Goal: Navigation & Orientation: Find specific page/section

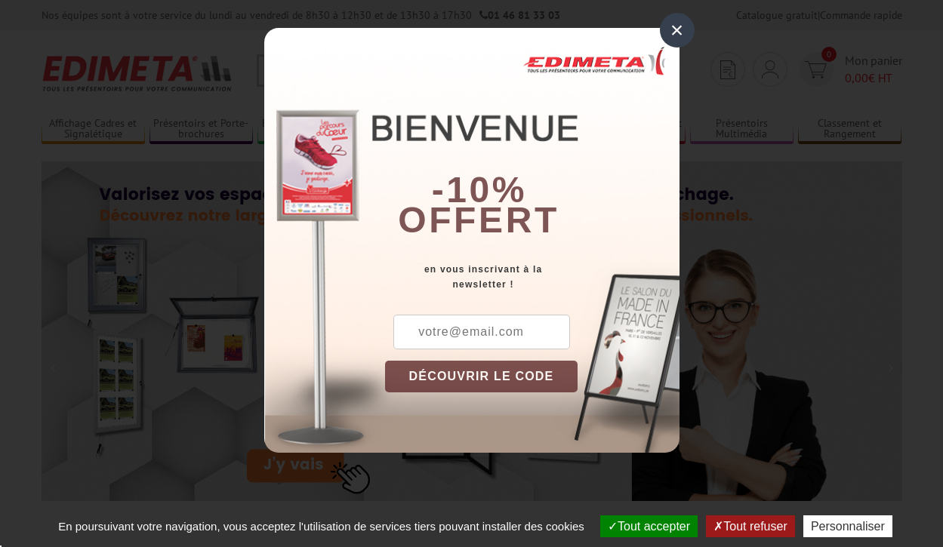
click at [647, 526] on button "Tout accepter" at bounding box center [648, 527] width 97 height 22
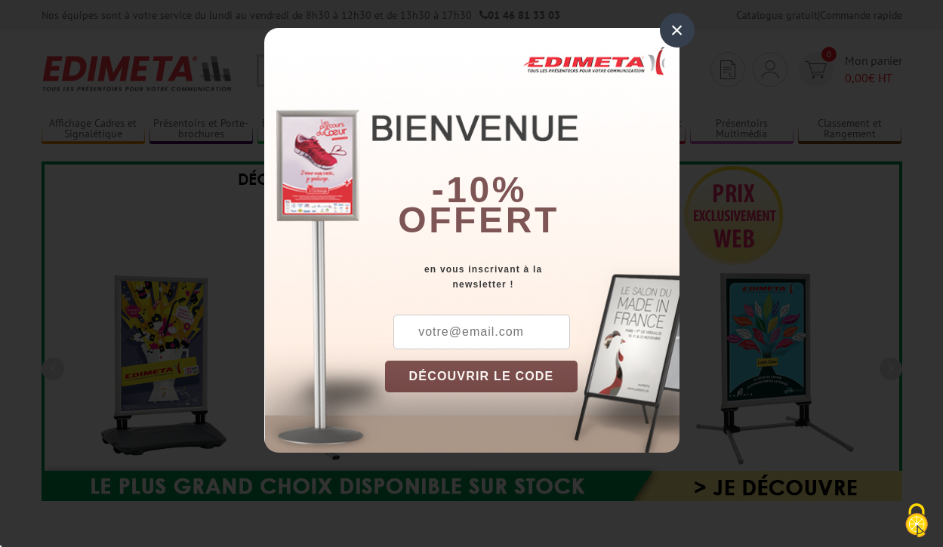
click at [676, 30] on div "×" at bounding box center [677, 30] width 35 height 35
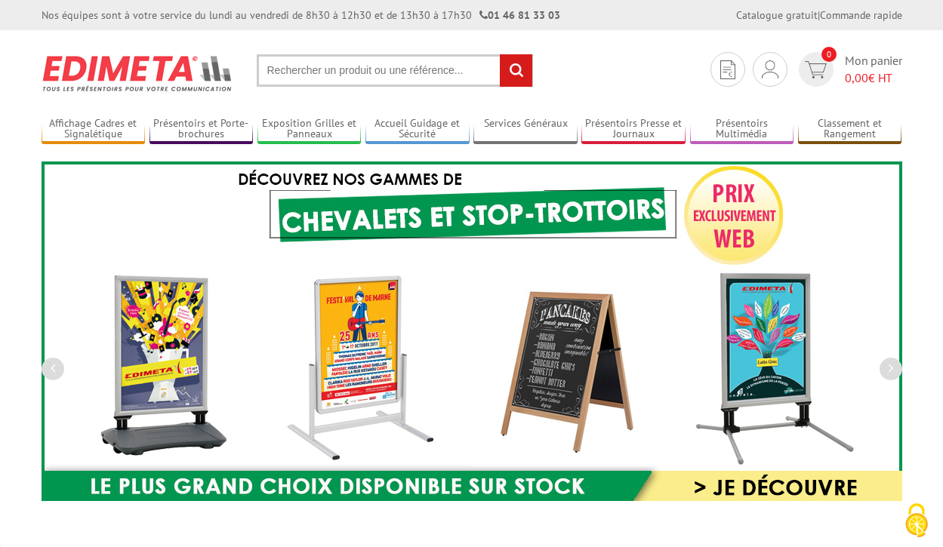
click at [0, 0] on div "Nos équipes sont à votre service du [DATE] au [DATE] de 8h30 à 12h30 et de 13h3…" at bounding box center [471, 15] width 943 height 30
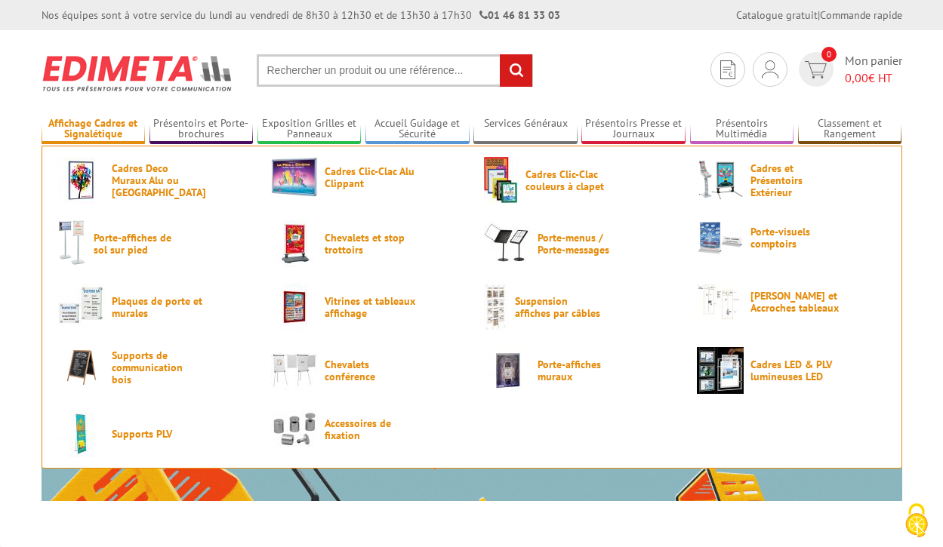
click at [93, 129] on link "Affichage Cadres et Signalétique" at bounding box center [94, 129] width 104 height 25
